Goal: Task Accomplishment & Management: Manage account settings

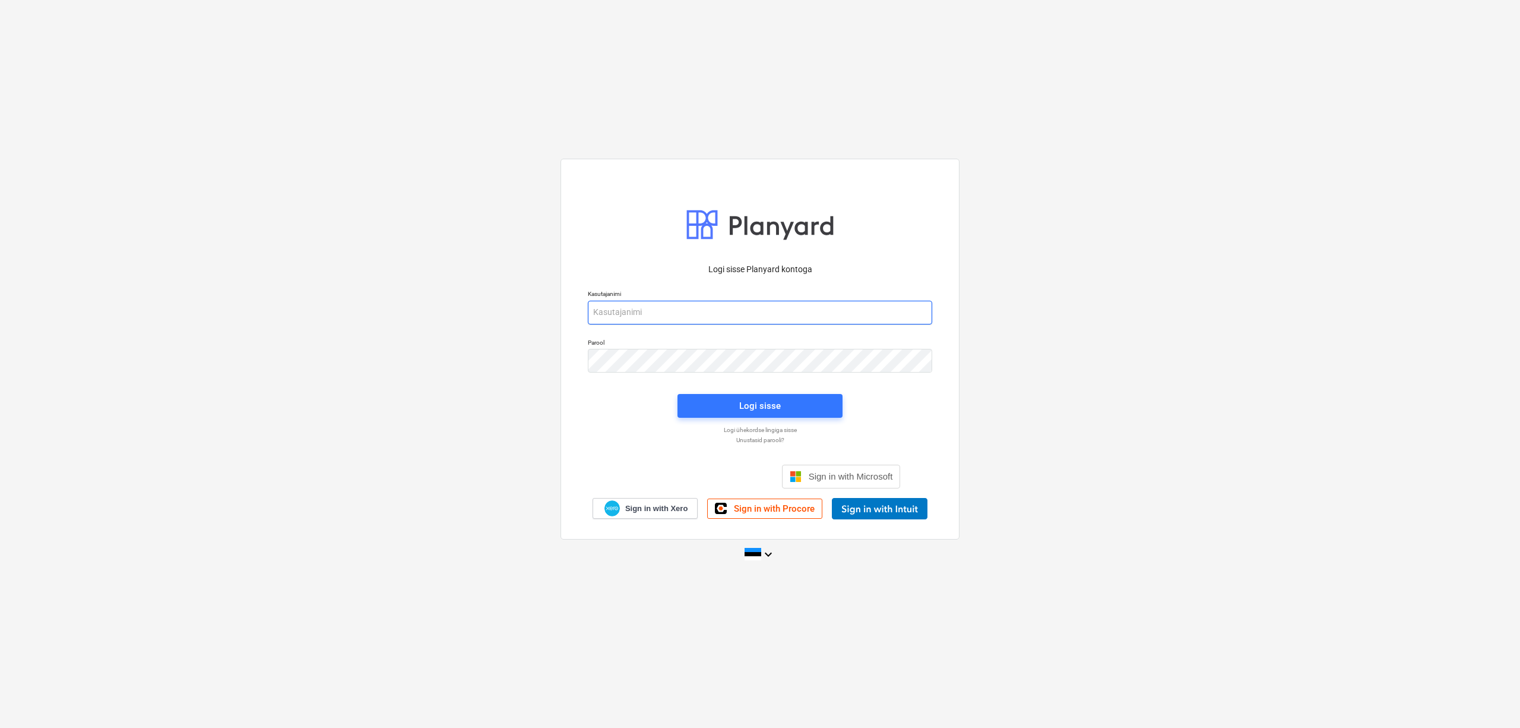
click at [678, 318] on input "email" at bounding box center [760, 313] width 344 height 24
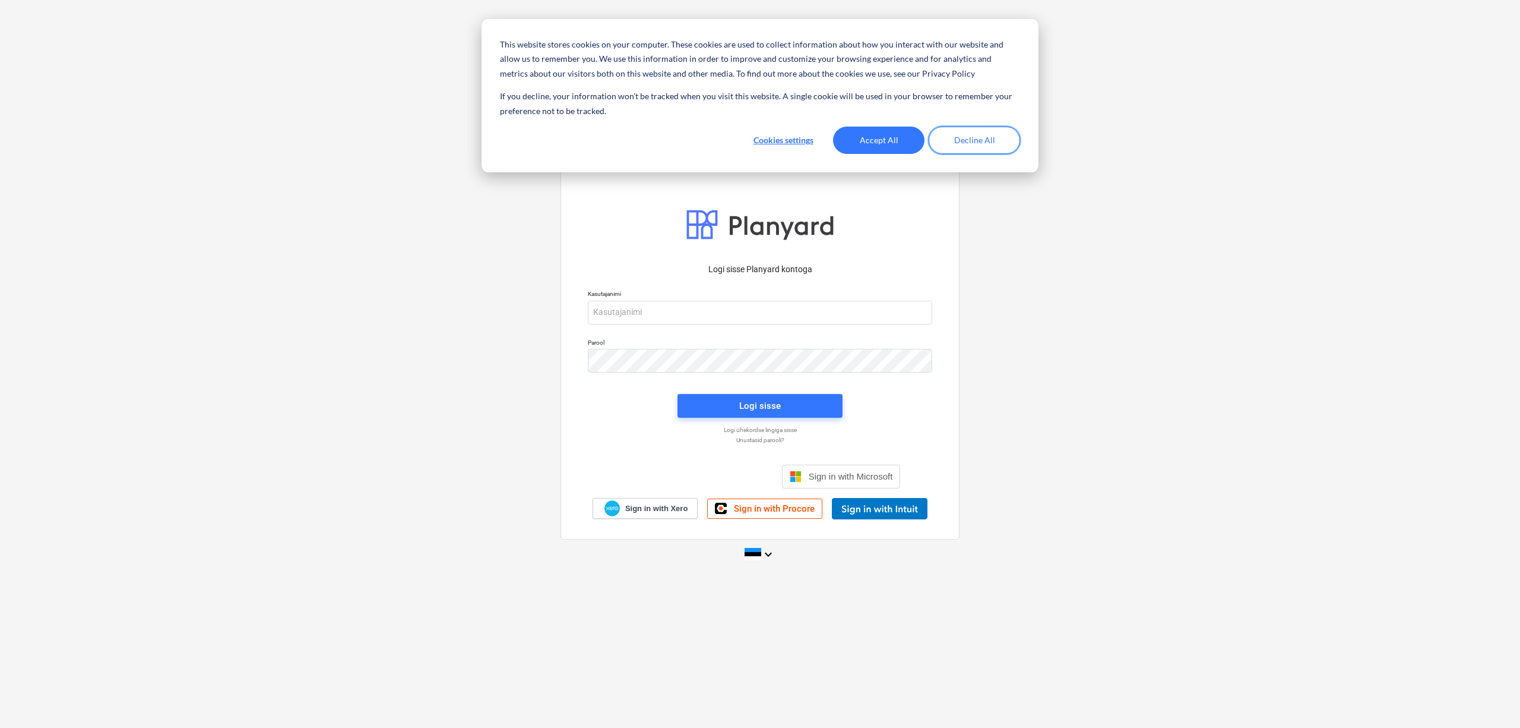
click at [953, 141] on button "Decline All" at bounding box center [974, 140] width 91 height 27
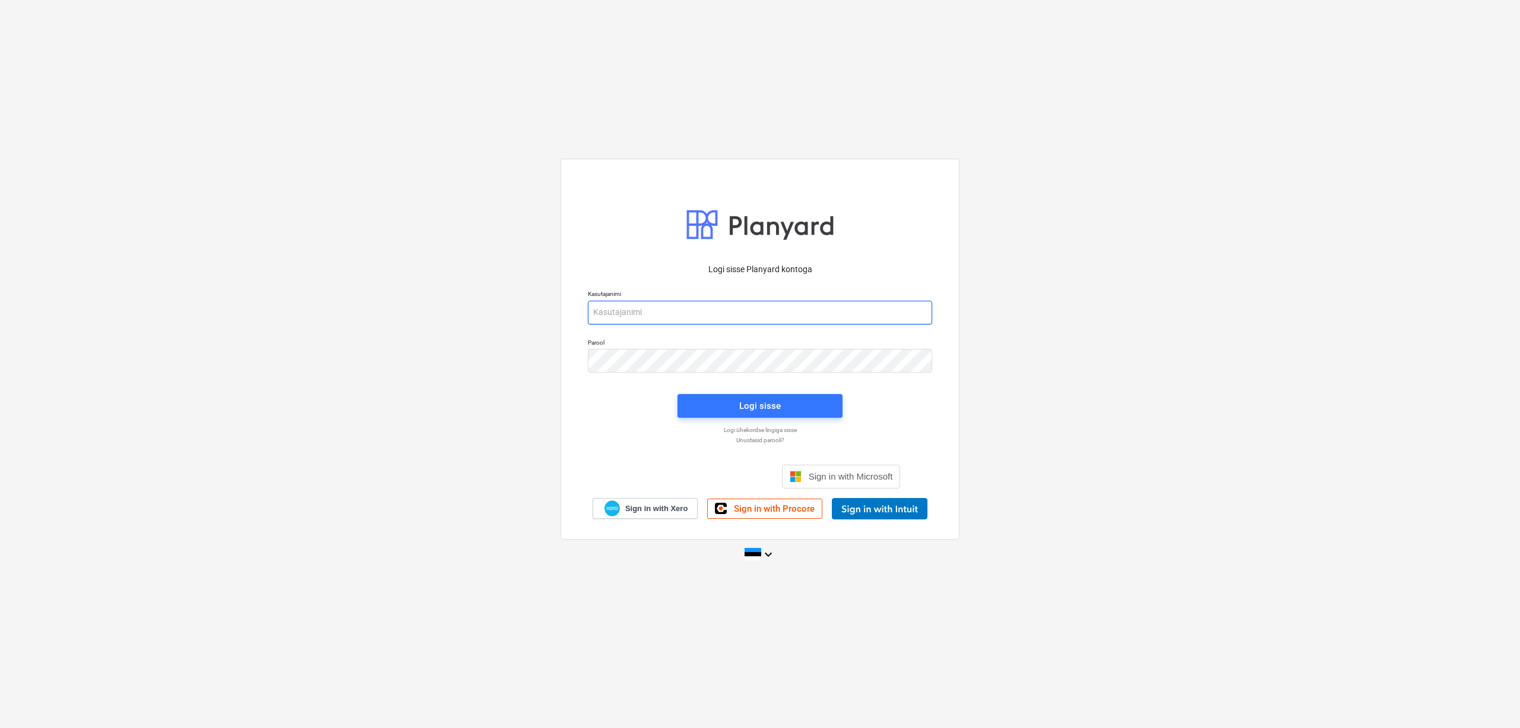
click at [645, 308] on input "email" at bounding box center [760, 313] width 344 height 24
type input "[PERSON_NAME][EMAIL_ADDRESS][DOMAIN_NAME]"
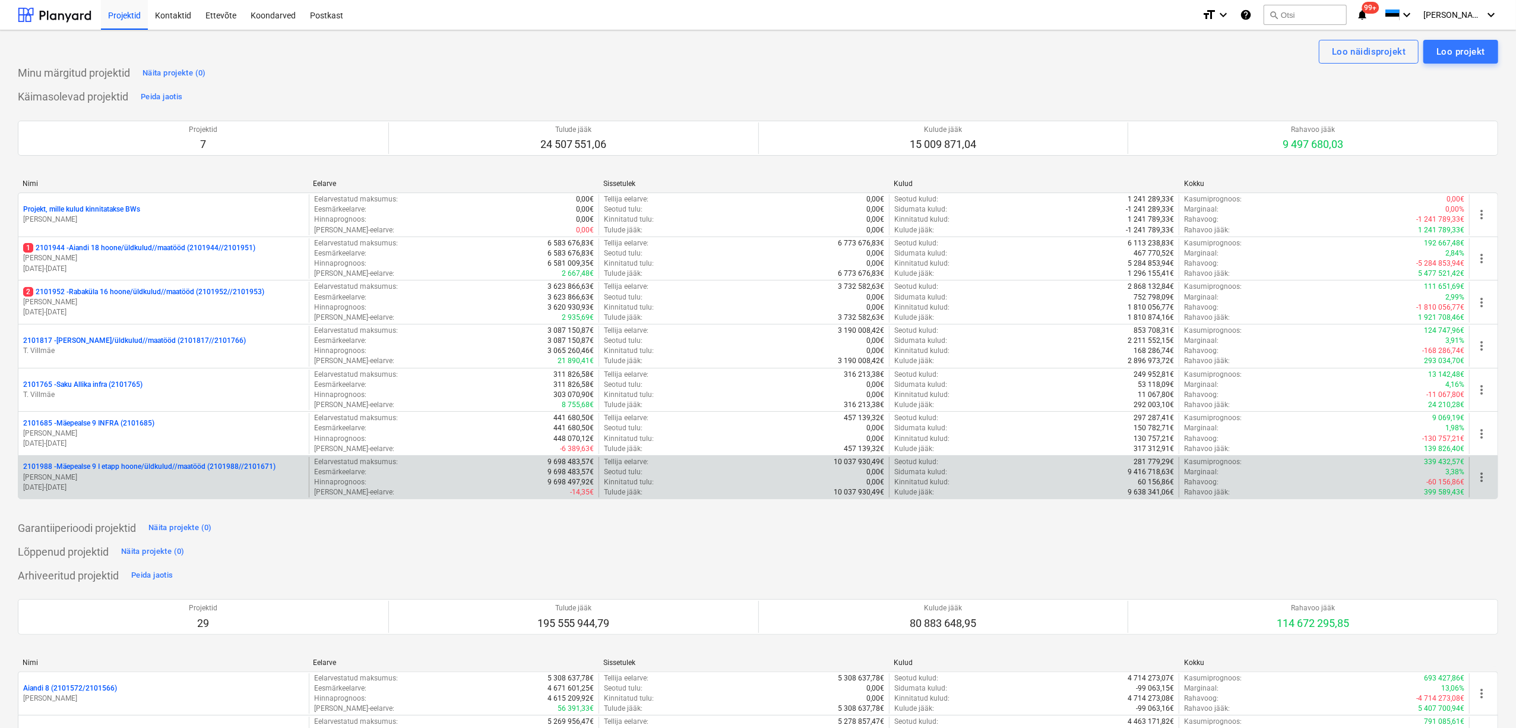
click at [156, 469] on p "2101988 - Mäepealse 9 I etapp hoone/üldkulud//maatööd (2101988//2101671)" at bounding box center [149, 466] width 252 height 10
